Goal: Information Seeking & Learning: Learn about a topic

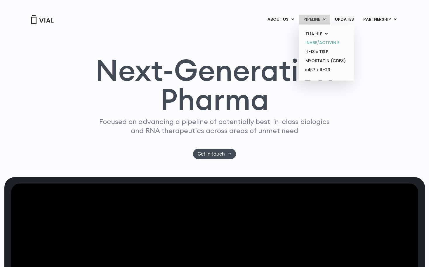
click at [326, 43] on link "INHBE/ACTIVIN E" at bounding box center [325, 42] width 51 height 9
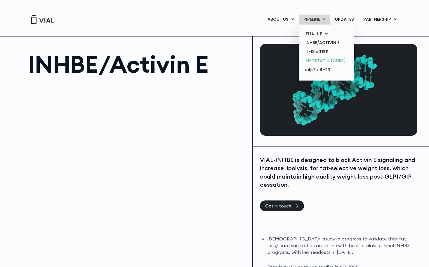
click at [315, 60] on link "MYOSTATIN (GDF8)" at bounding box center [325, 60] width 51 height 9
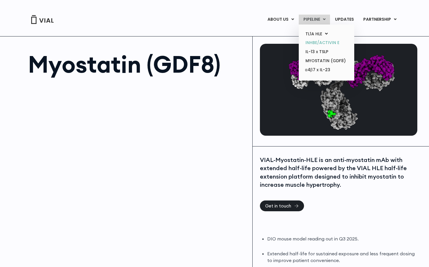
click at [315, 42] on link "INHBE/ACTIVIN E" at bounding box center [325, 42] width 51 height 9
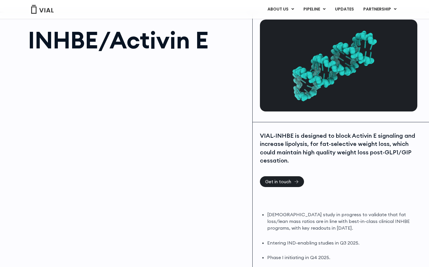
scroll to position [22, 0]
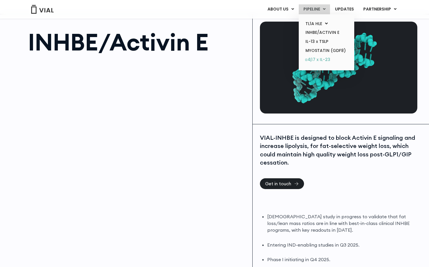
click at [319, 58] on link "α4β7 x IL-23" at bounding box center [325, 59] width 51 height 9
